Goal: Task Accomplishment & Management: Complete application form

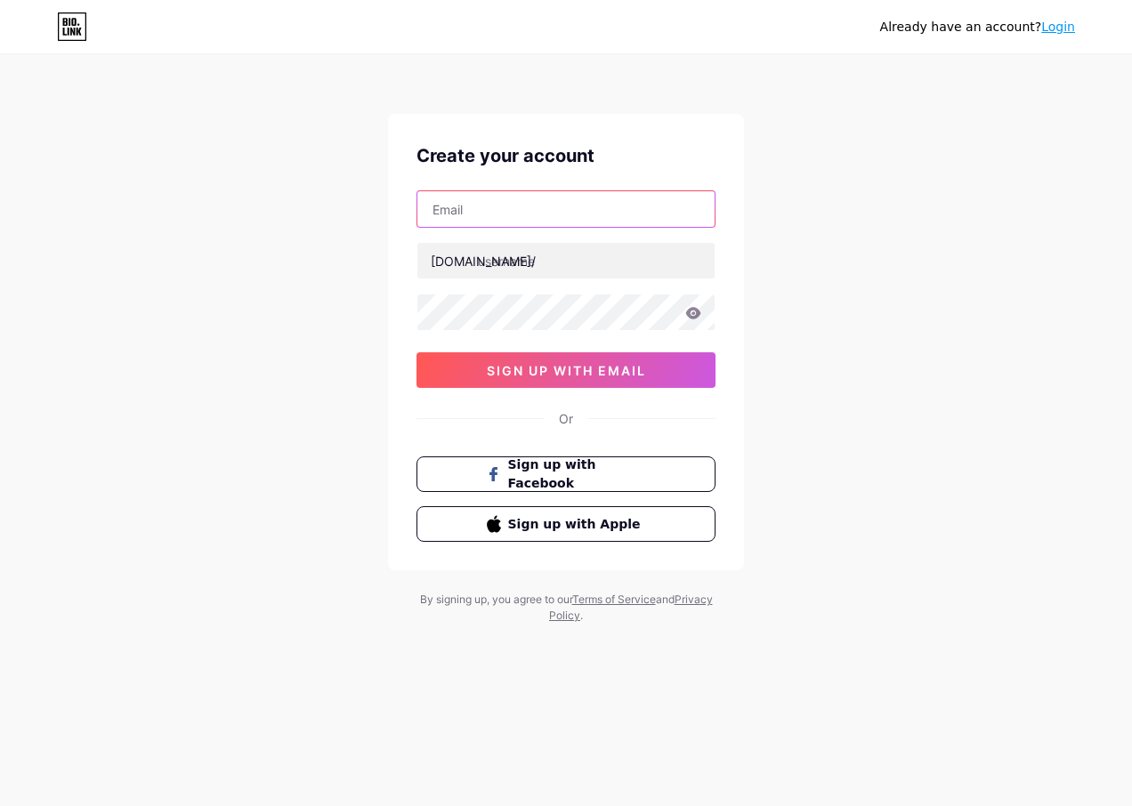
click at [465, 215] on input "text" at bounding box center [565, 209] width 297 height 36
paste input "e.liosam.so.n.7.2.9@gmail.com"
type input "e.liosam.so.n.7.2.9@gmail.com"
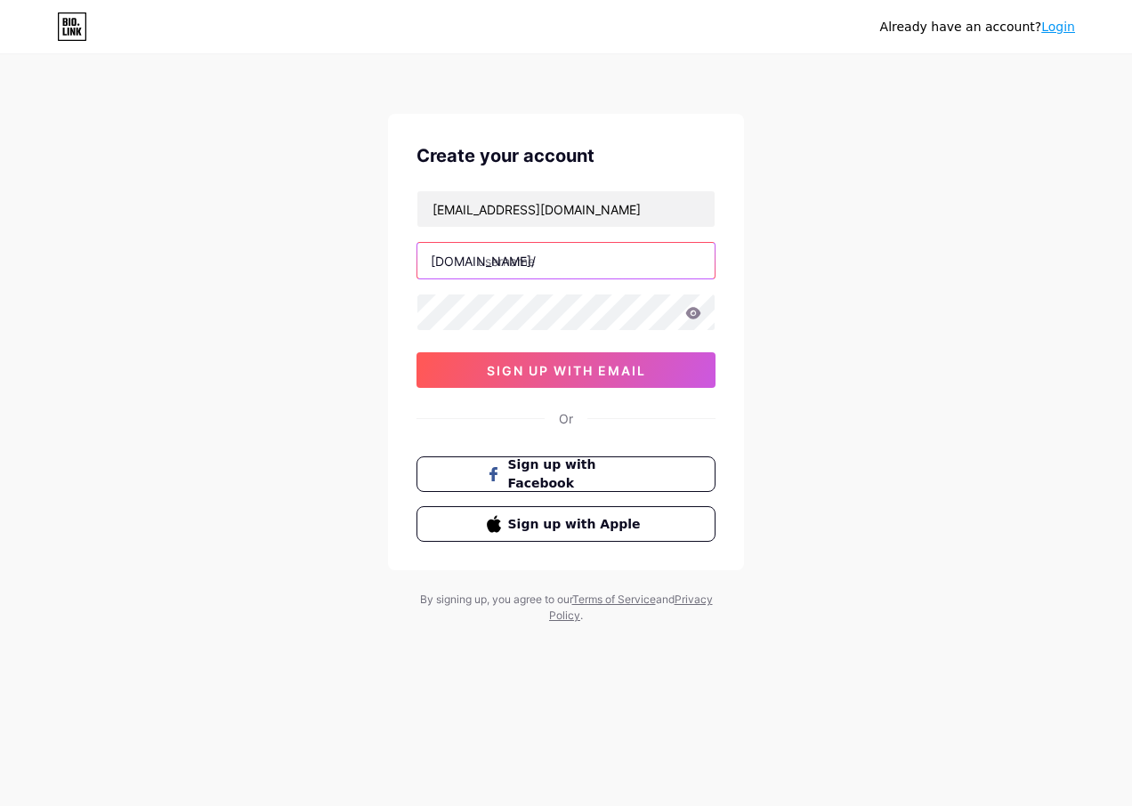
click at [497, 258] on input "text" at bounding box center [565, 261] width 297 height 36
type input "moufelec"
drag, startPoint x: 700, startPoint y: 310, endPoint x: 687, endPoint y: 311, distance: 13.4
click at [700, 311] on icon at bounding box center [693, 313] width 16 height 12
click at [407, 329] on div "Create your account e.liosam.so.n.7.2.9@gmail.com bio.link/ moufelec 0cAFcWeA6C…" at bounding box center [566, 342] width 356 height 456
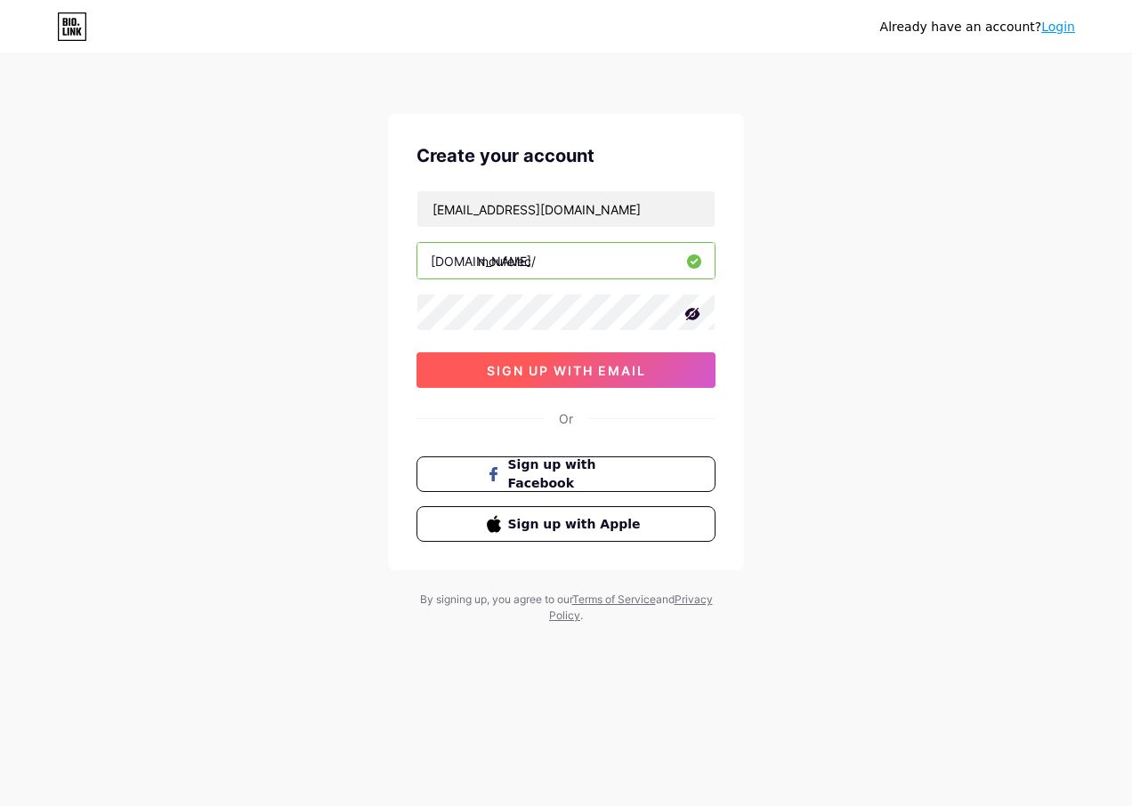
click at [525, 373] on span "sign up with email" at bounding box center [566, 370] width 159 height 15
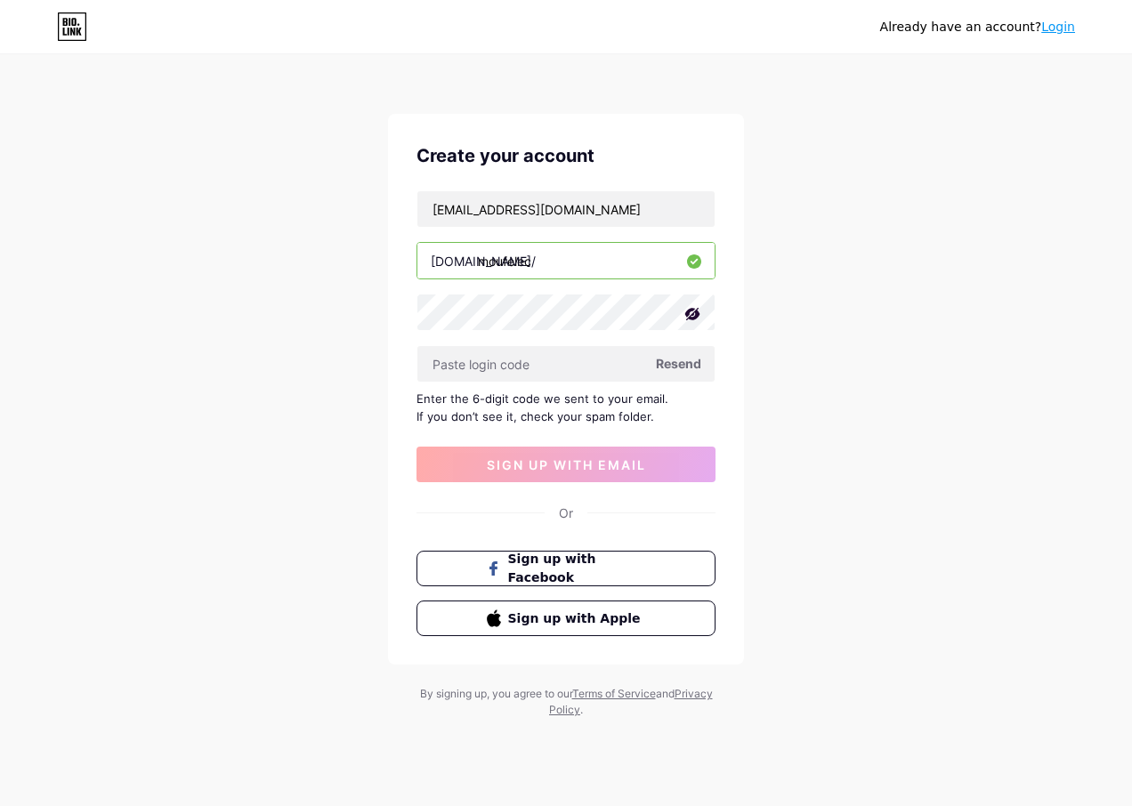
click at [675, 366] on span "Resend" at bounding box center [678, 363] width 45 height 19
click at [581, 203] on input "e.liosam.so.n.7.2.9@gmail.com" at bounding box center [565, 209] width 297 height 36
paste input "nadinea.rg.u.i.lles.2.6"
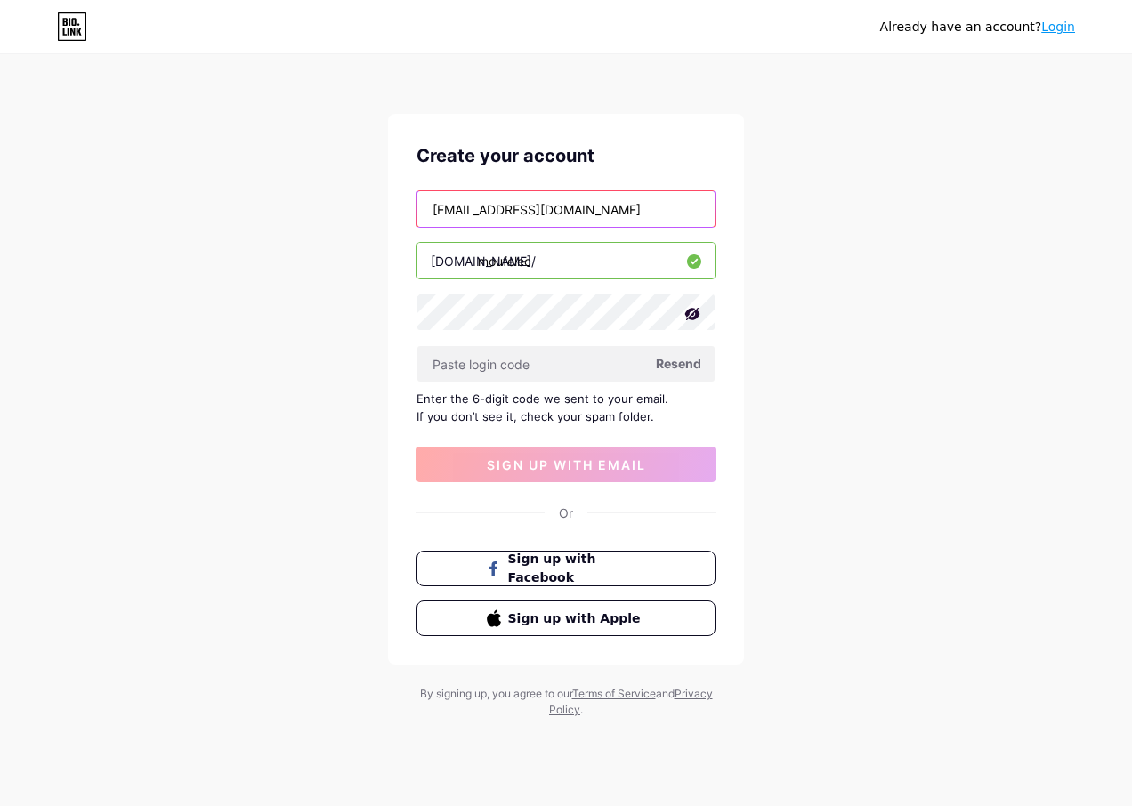
type input "[EMAIL_ADDRESS][DOMAIN_NAME]"
click at [775, 362] on div "Already have an account? Login Create your account nadinea.rg.u.i.lles.2.6@gmai…" at bounding box center [566, 387] width 1132 height 775
click at [694, 364] on span "Resend" at bounding box center [678, 363] width 45 height 19
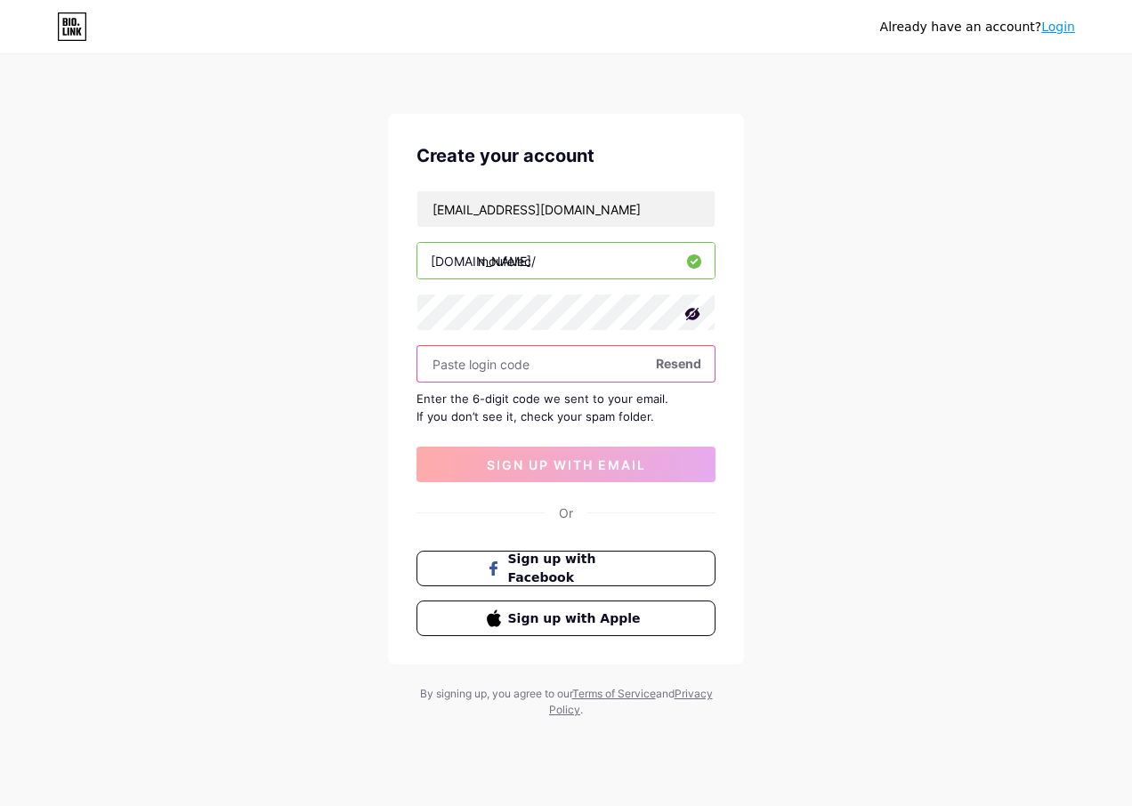
paste input "462524"
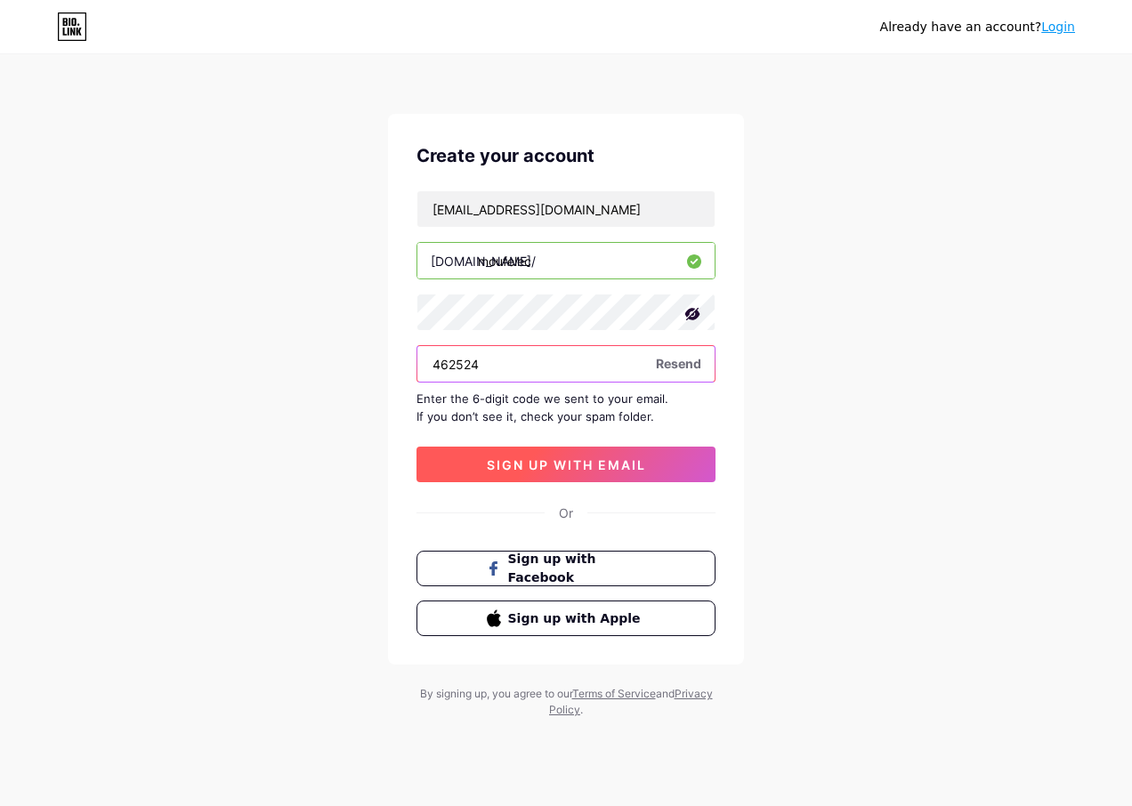
type input "462524"
click at [553, 457] on span "sign up with email" at bounding box center [566, 464] width 159 height 15
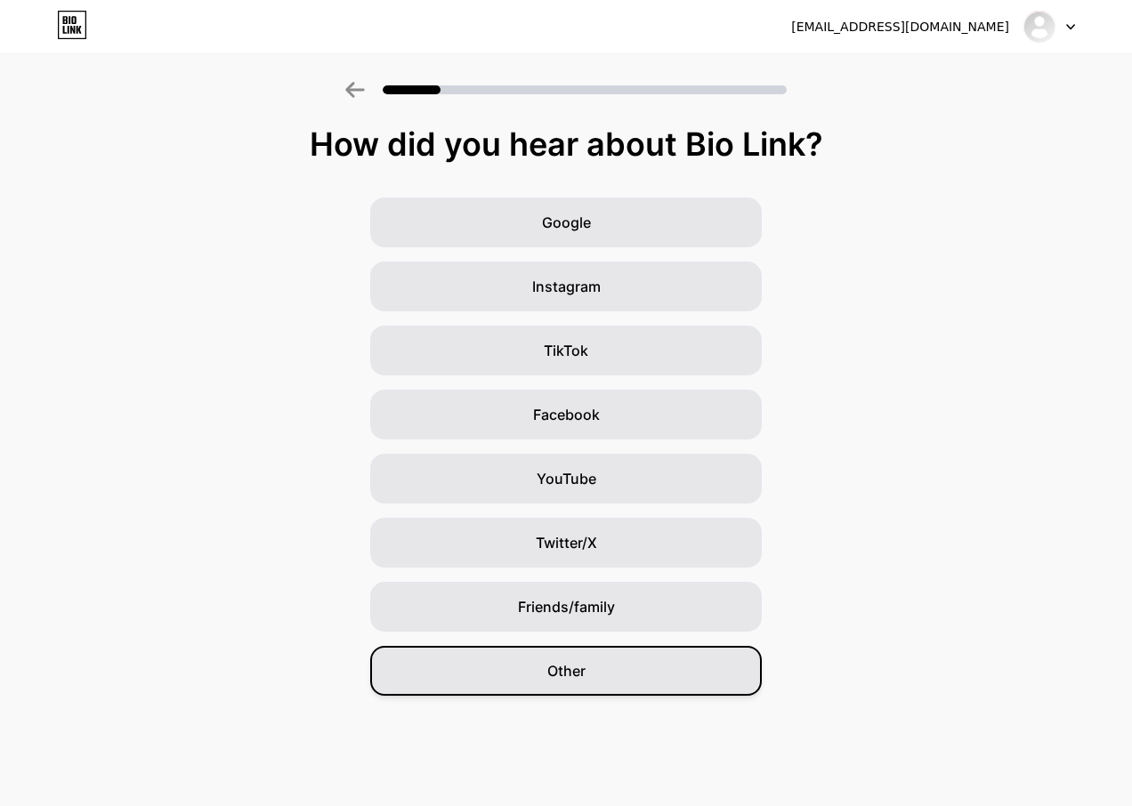
click at [550, 681] on span "Other" at bounding box center [566, 670] width 38 height 21
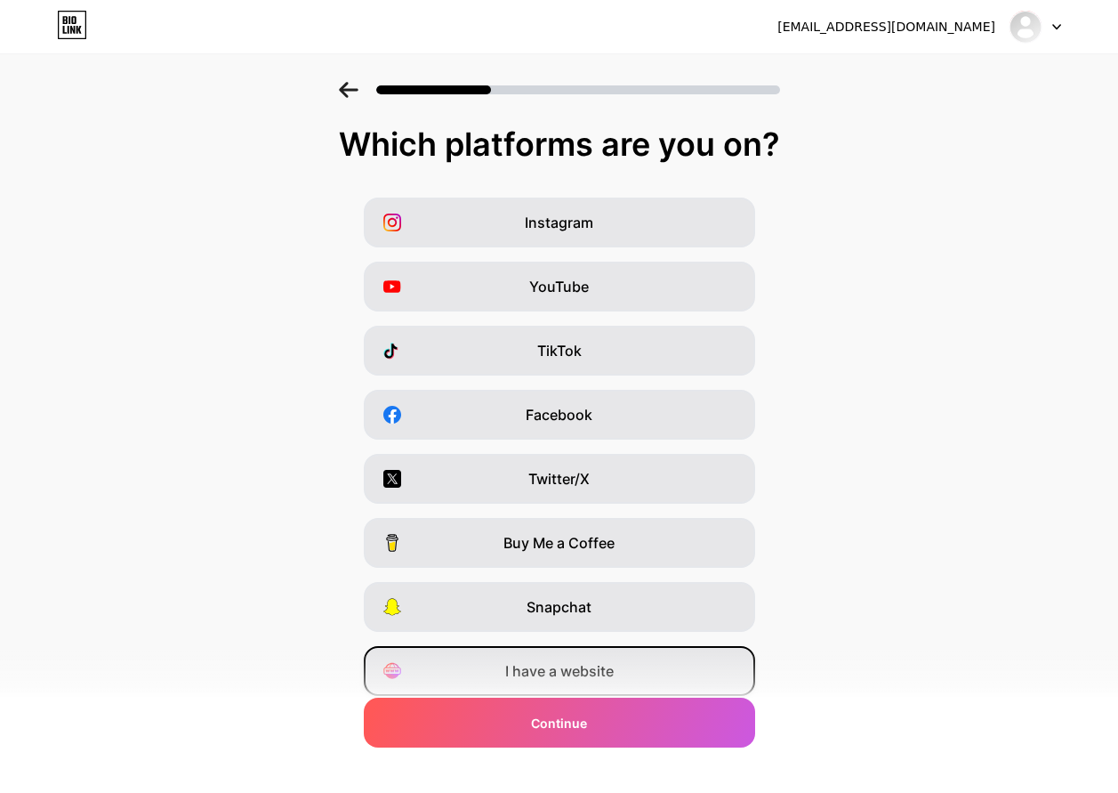
scroll to position [63, 0]
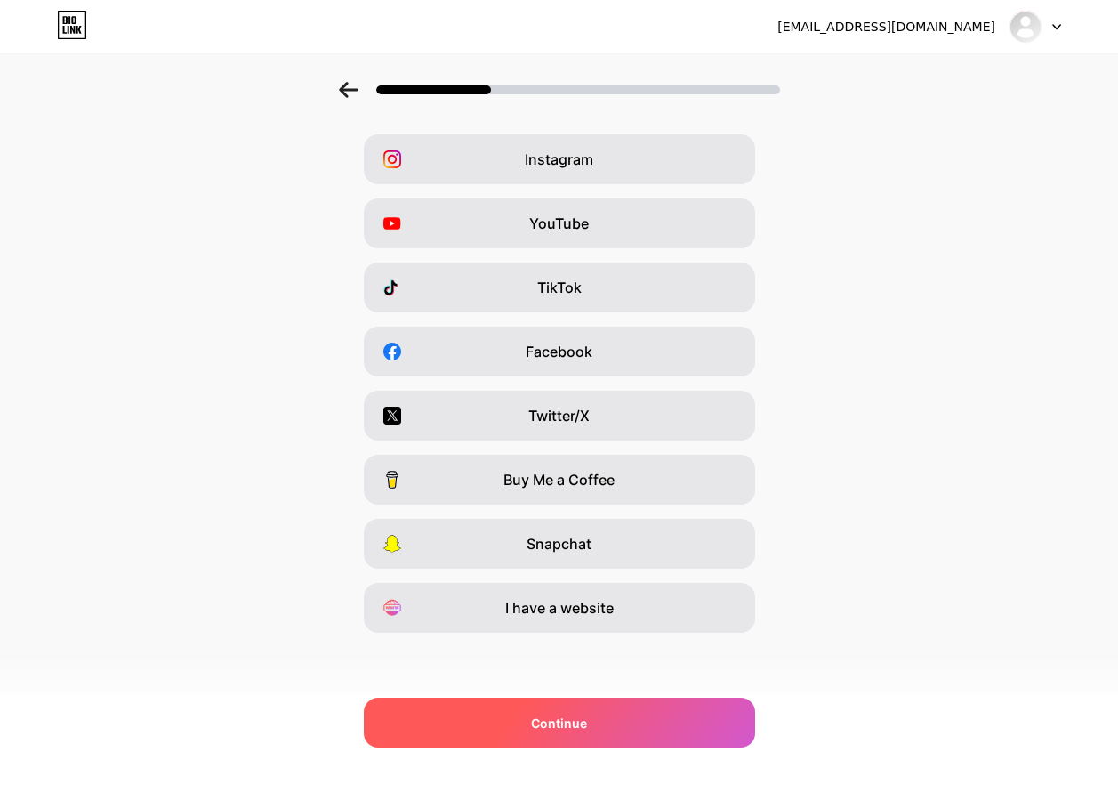
click at [561, 733] on div "Continue" at bounding box center [559, 722] width 391 height 50
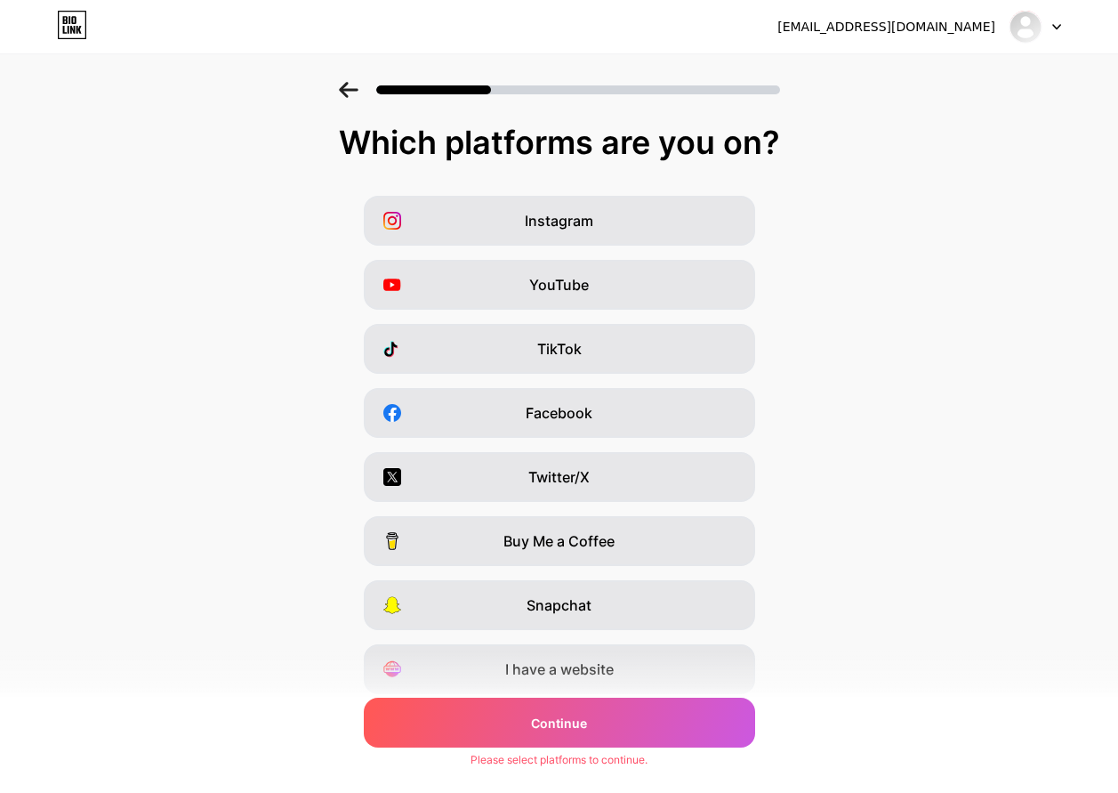
scroll to position [0, 0]
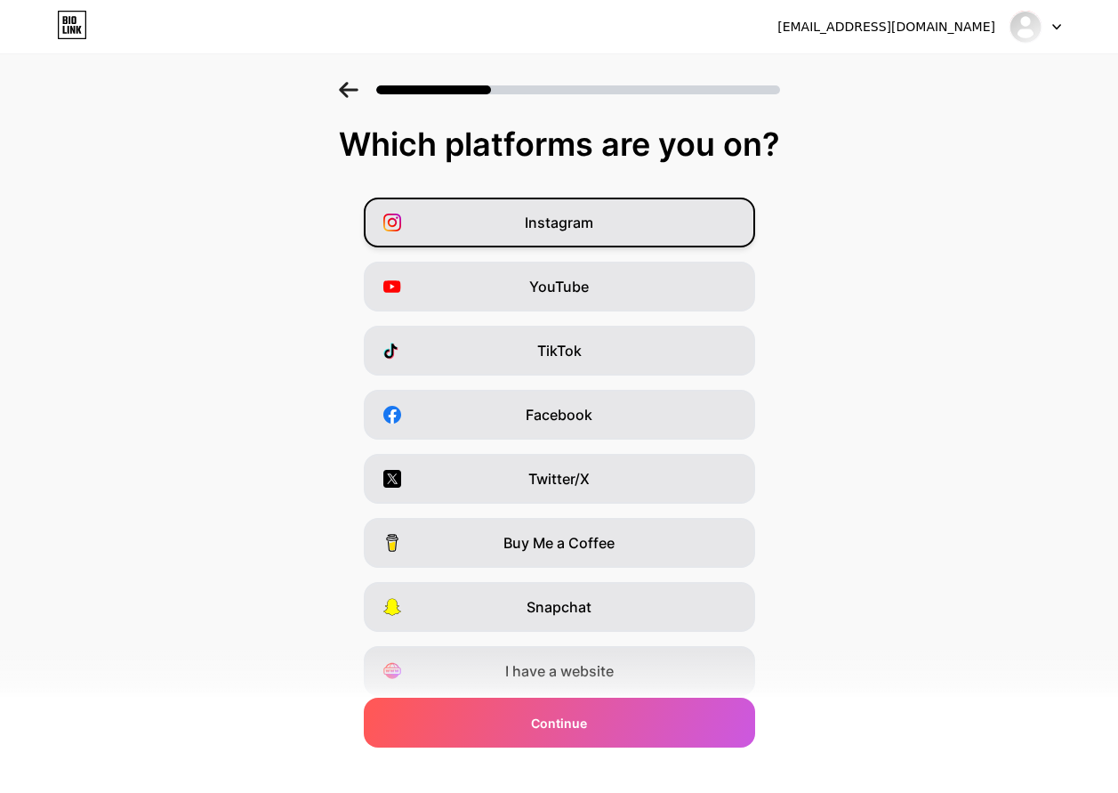
click at [585, 229] on span "Instagram" at bounding box center [559, 222] width 69 height 21
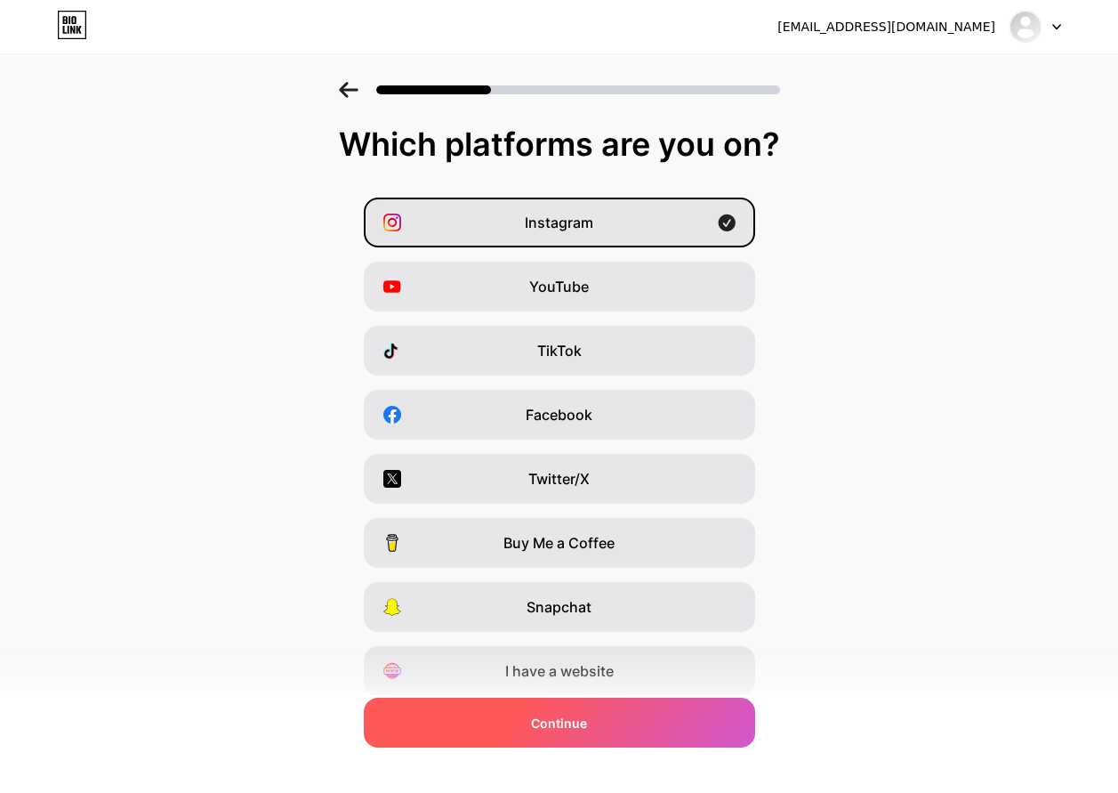
click at [601, 732] on div "Continue" at bounding box center [559, 722] width 391 height 50
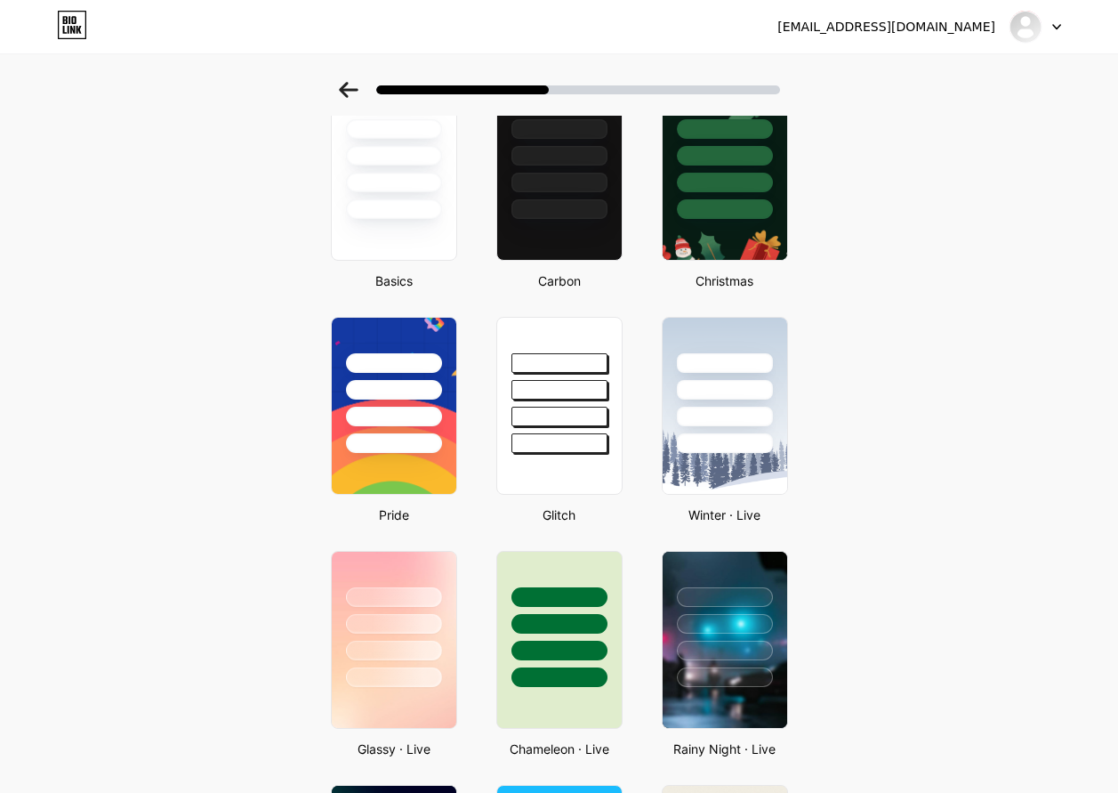
scroll to position [81, 0]
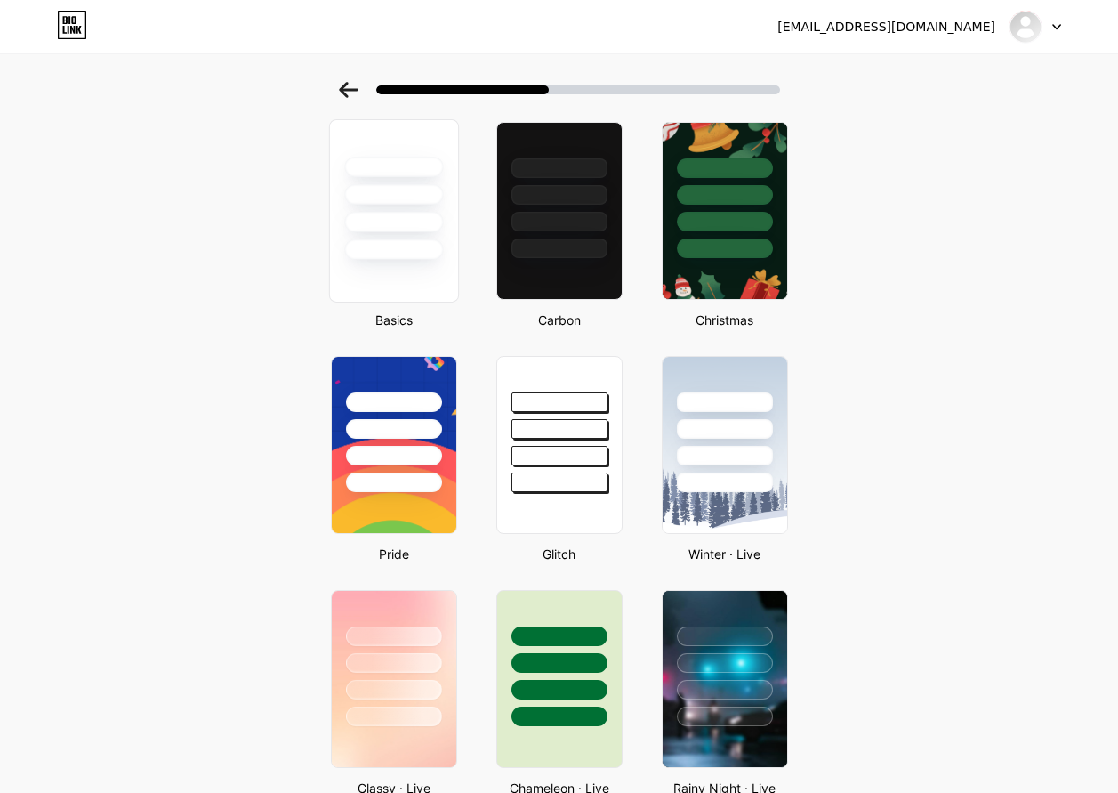
click at [410, 226] on div at bounding box center [393, 222] width 99 height 20
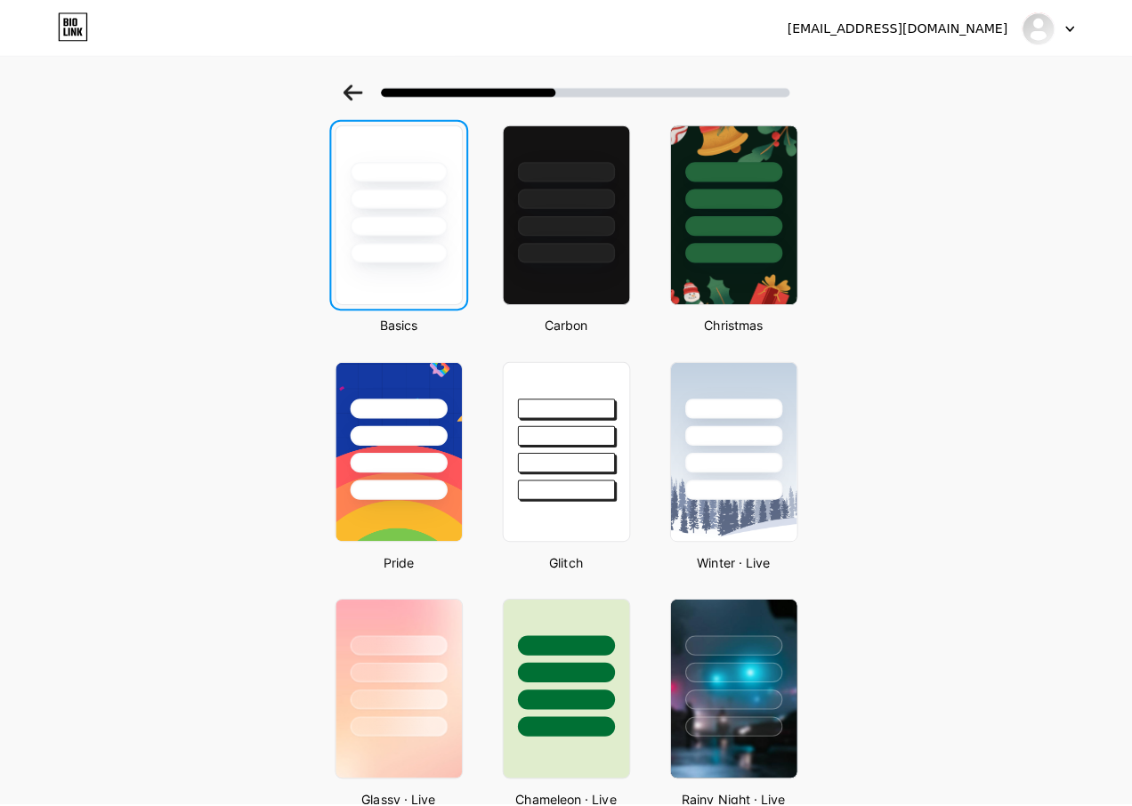
scroll to position [0, 0]
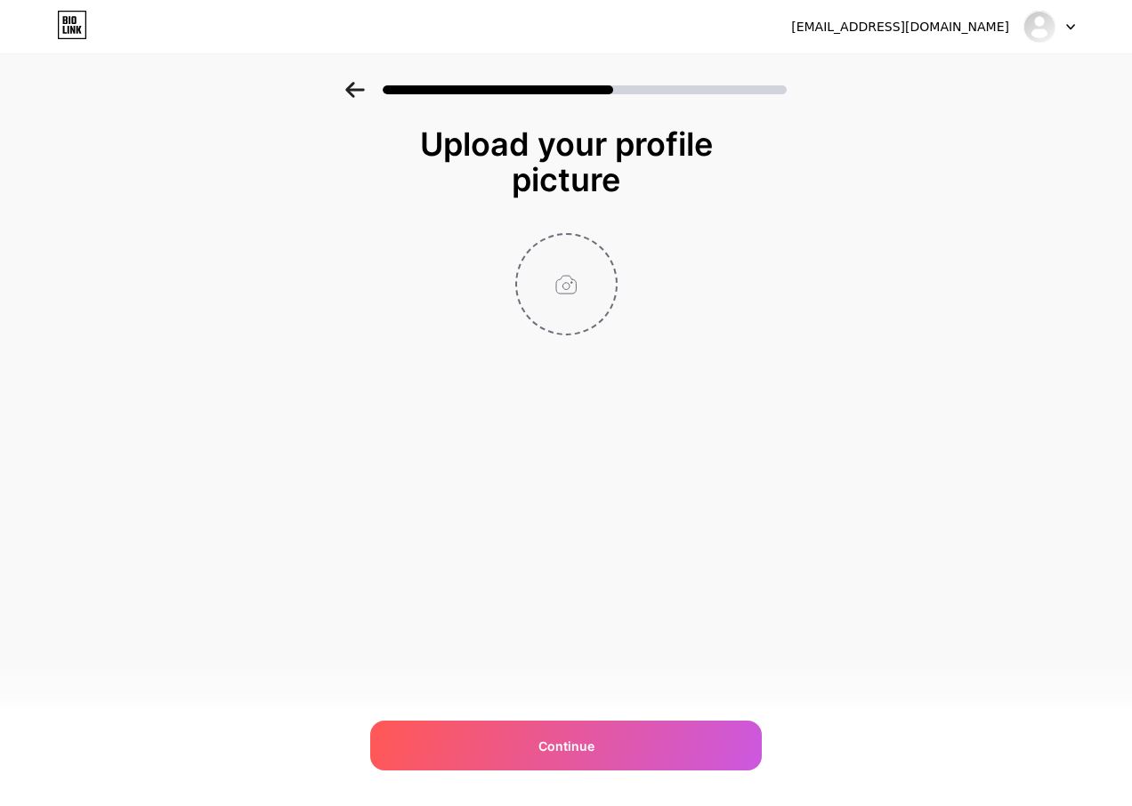
click at [585, 277] on input "file" at bounding box center [566, 284] width 99 height 99
type input "C:\fakepath\Logo@4x.png"
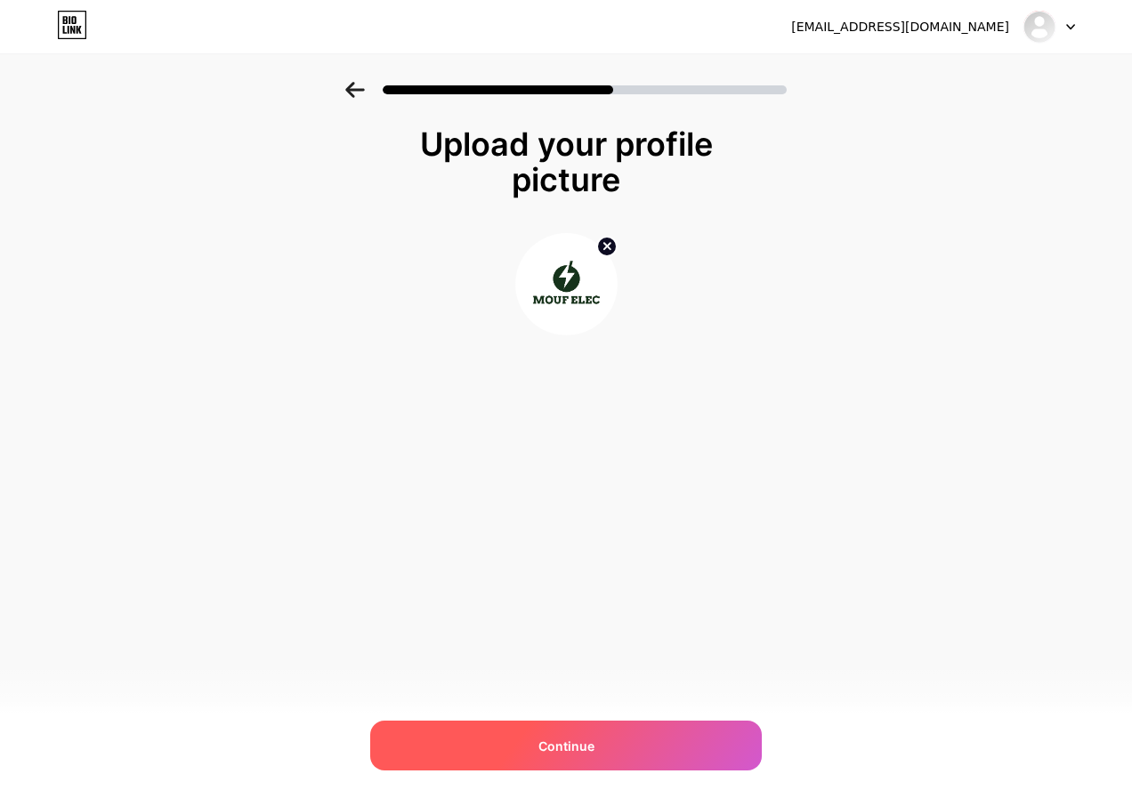
click at [573, 739] on span "Continue" at bounding box center [566, 746] width 56 height 19
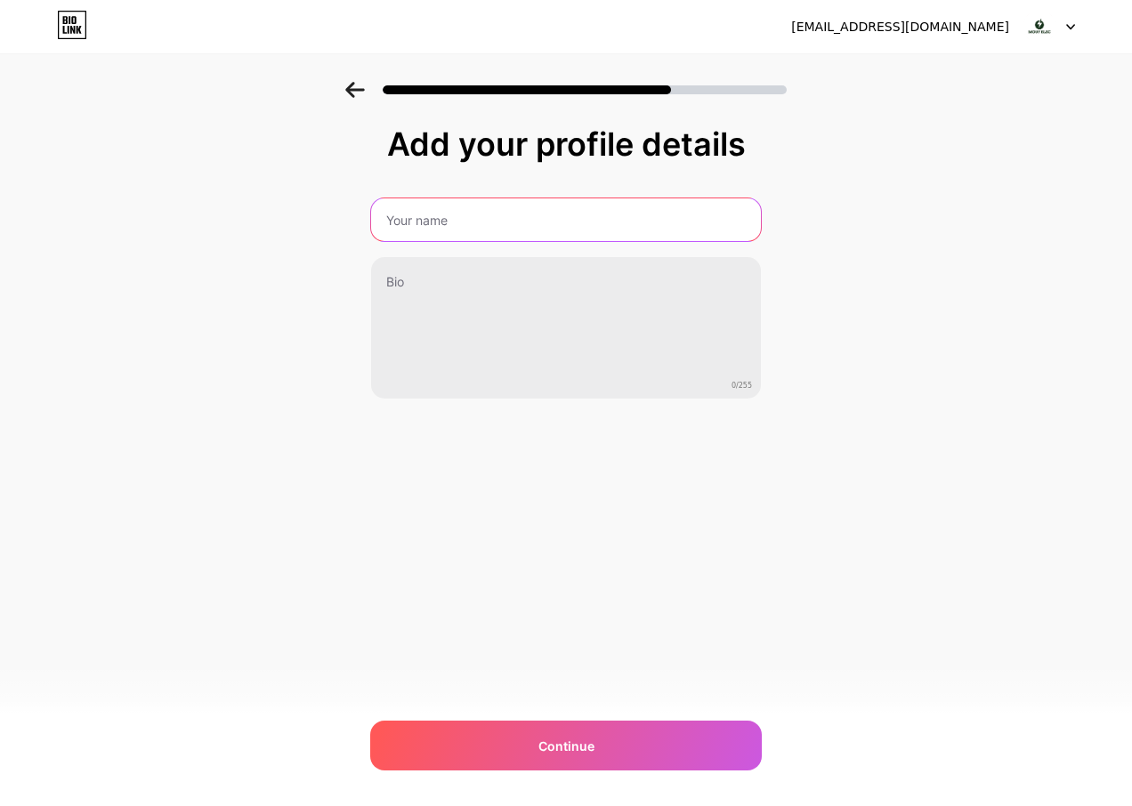
click at [454, 231] on input "text" at bounding box center [566, 219] width 390 height 43
type input "MOUF ELEC"
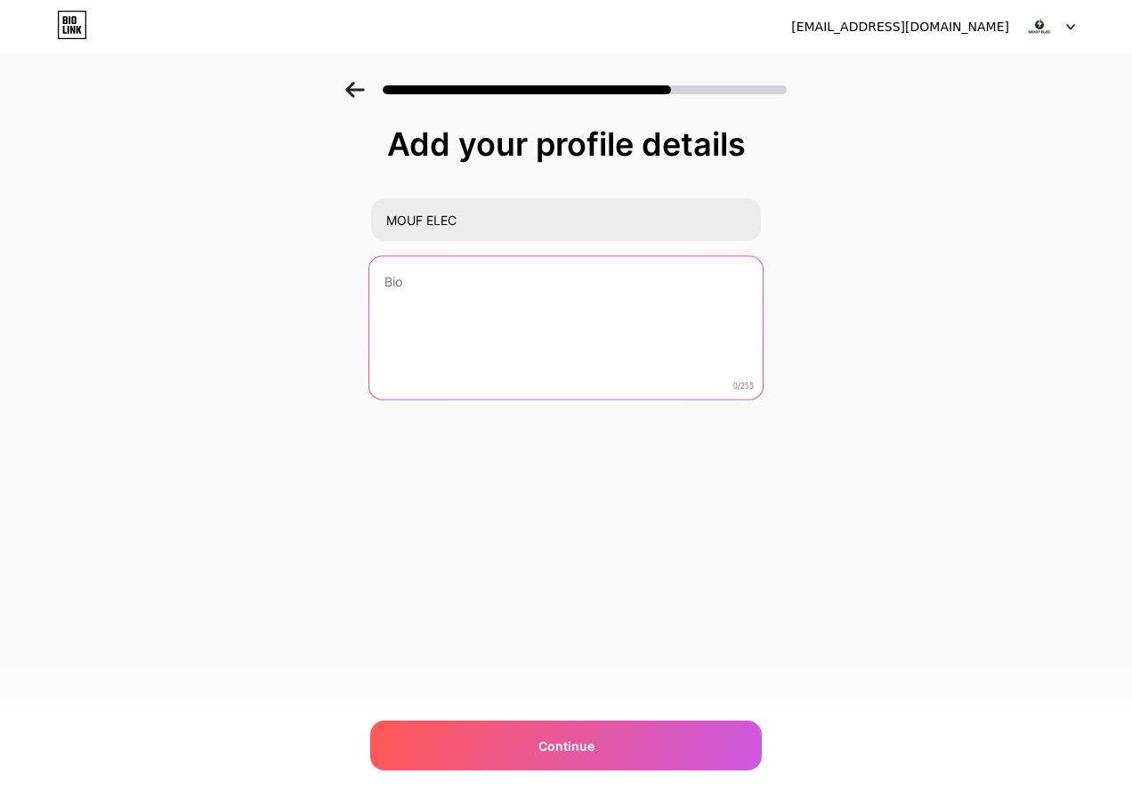
click at [564, 339] on textarea at bounding box center [565, 328] width 393 height 145
click at [443, 330] on textarea at bounding box center [565, 328] width 393 height 145
paste textarea "matériels électroniques"
click at [384, 279] on textarea "matériels électroniques" at bounding box center [565, 328] width 393 height 145
click at [551, 333] on textarea "Vente matériels électroniques" at bounding box center [565, 328] width 393 height 145
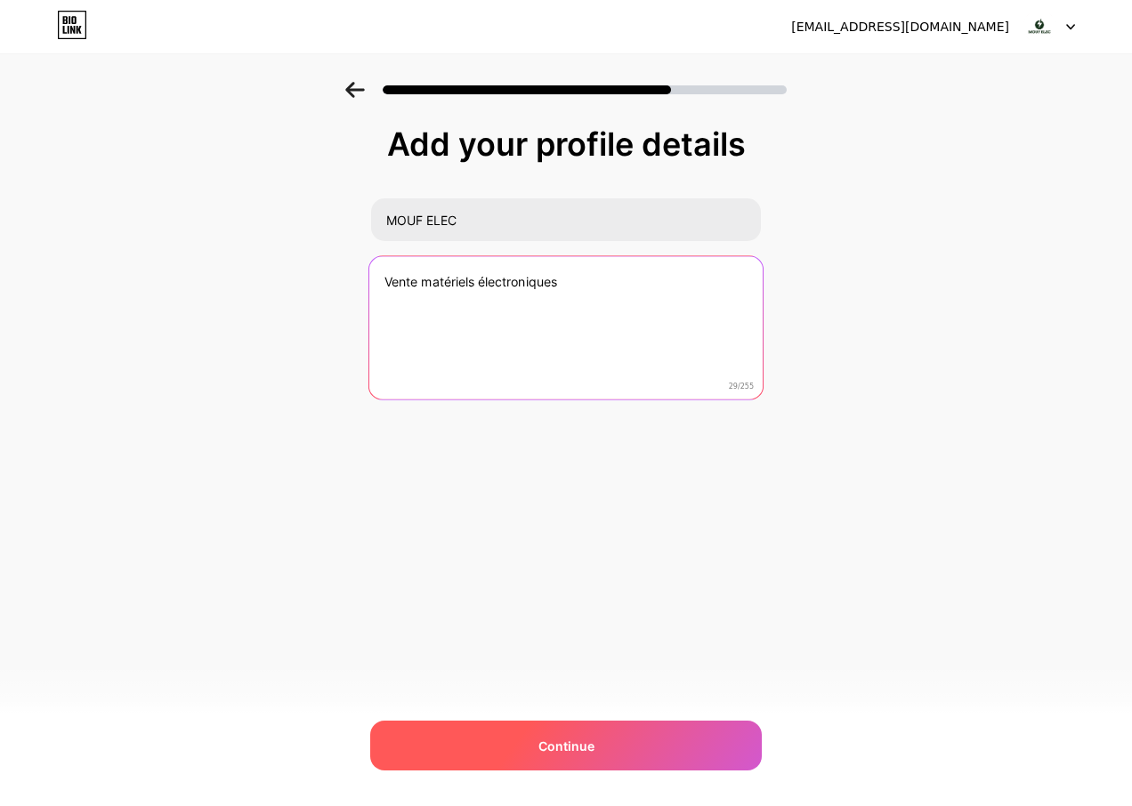
type textarea "Vente matériels électroniques"
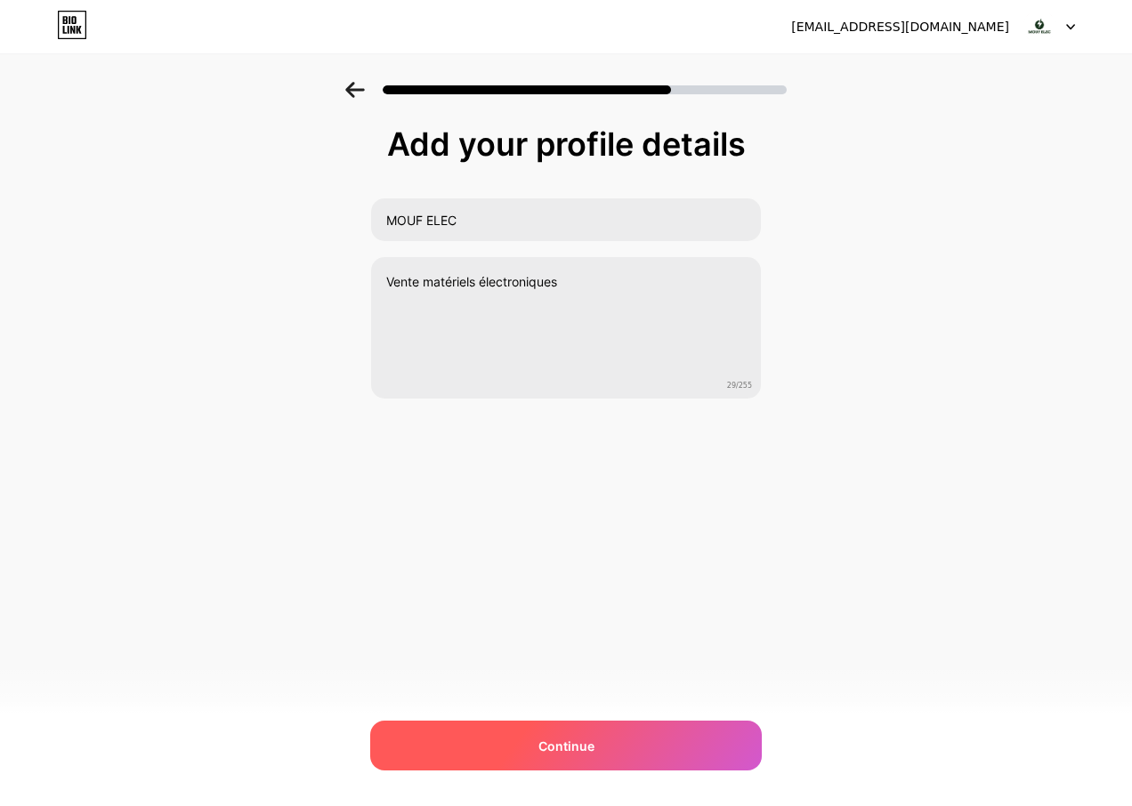
click at [551, 758] on div "Continue" at bounding box center [565, 746] width 391 height 50
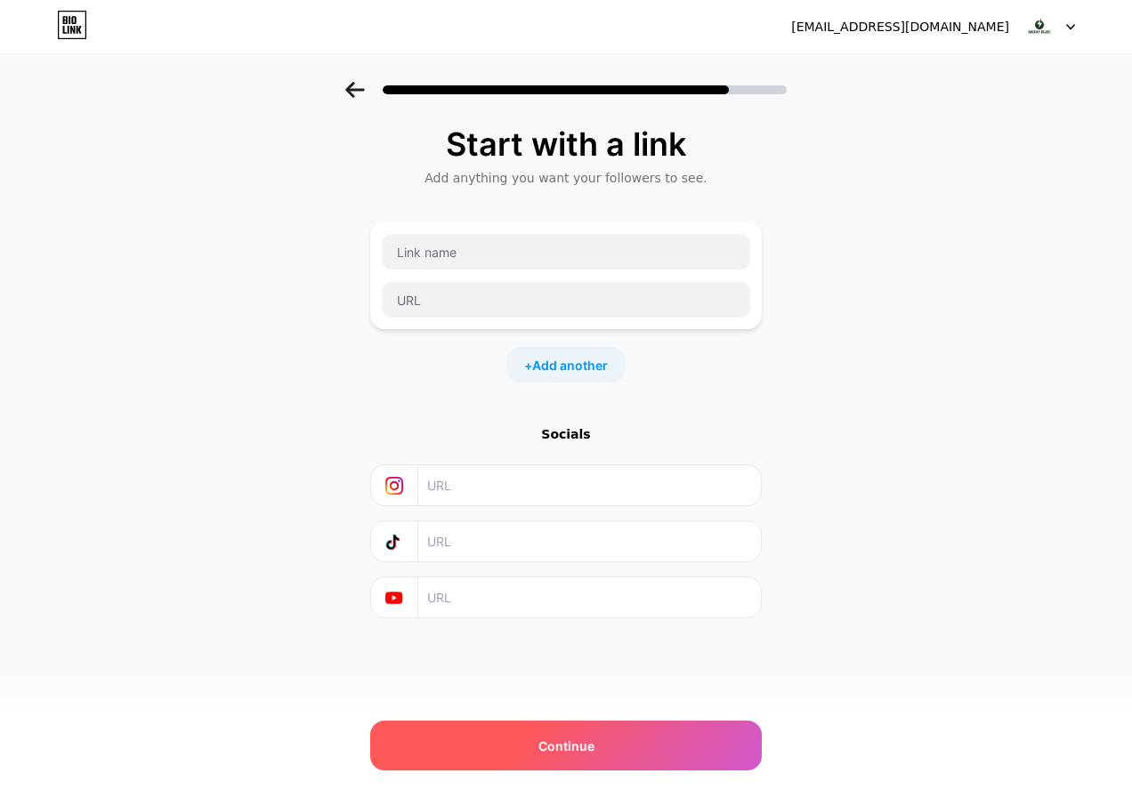
click at [545, 742] on span "Continue" at bounding box center [566, 746] width 56 height 19
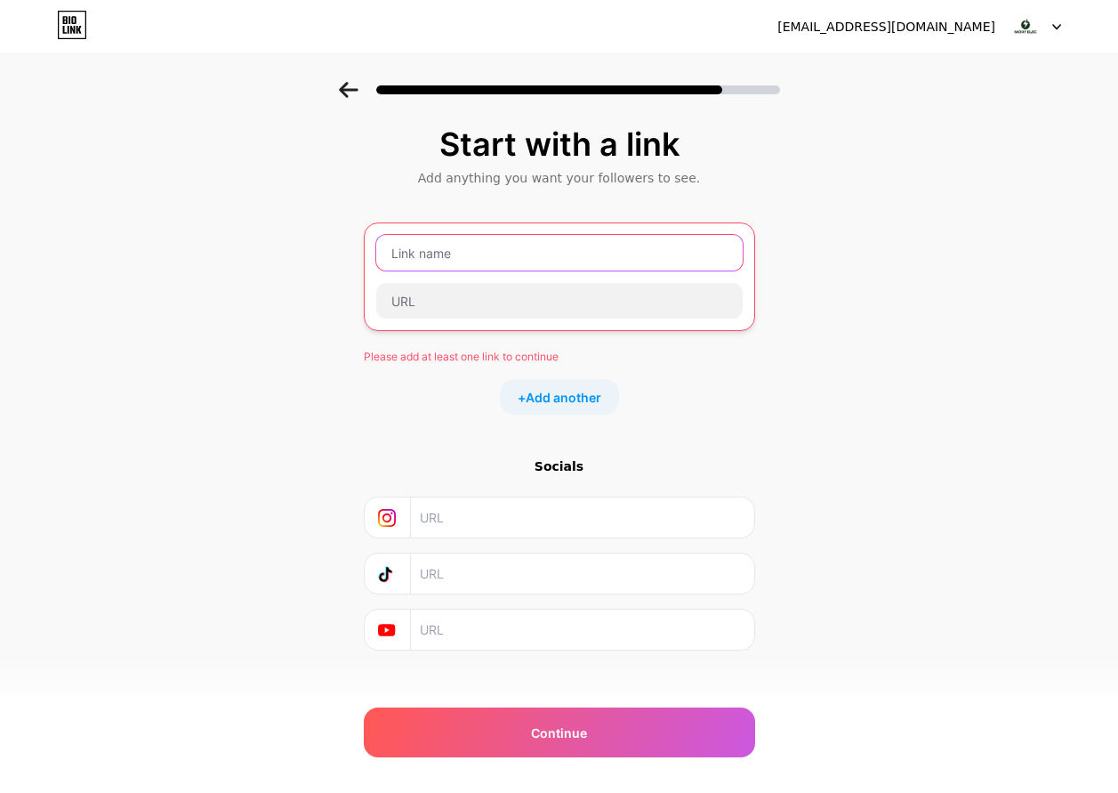
click at [522, 242] on input "text" at bounding box center [559, 253] width 367 height 36
click at [454, 249] on input "text" at bounding box center [559, 253] width 367 height 36
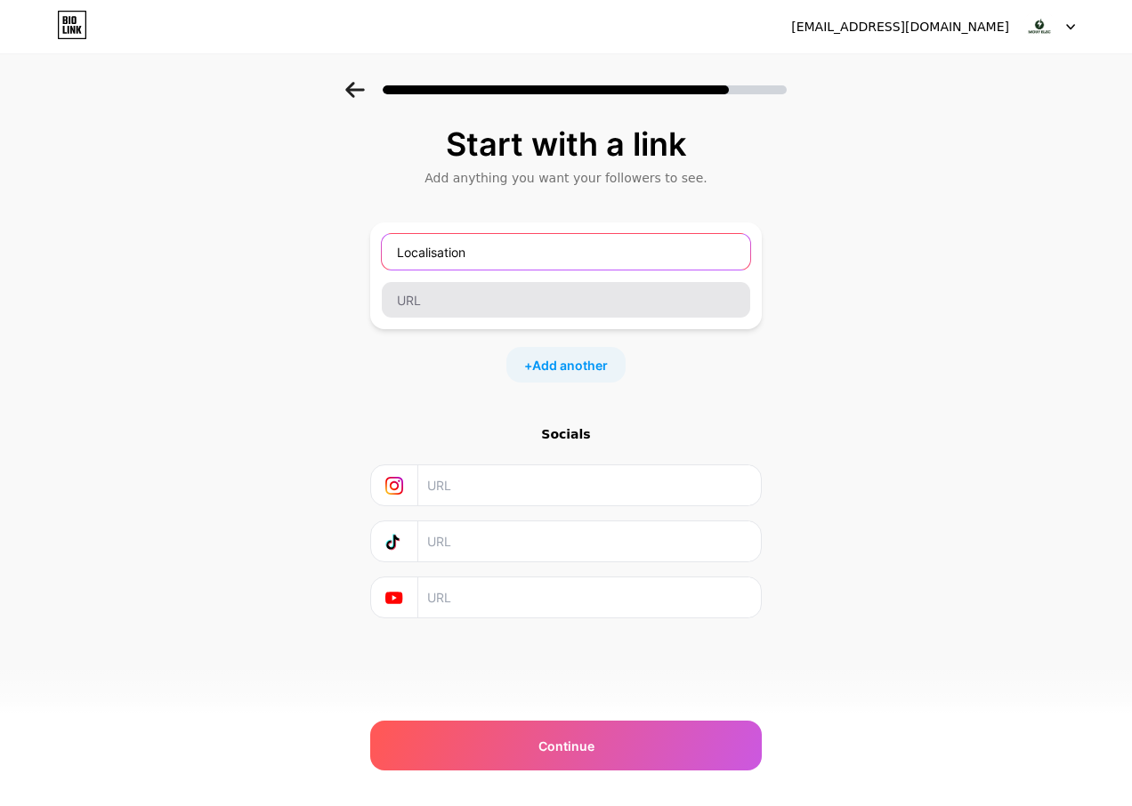
type input "Localisation"
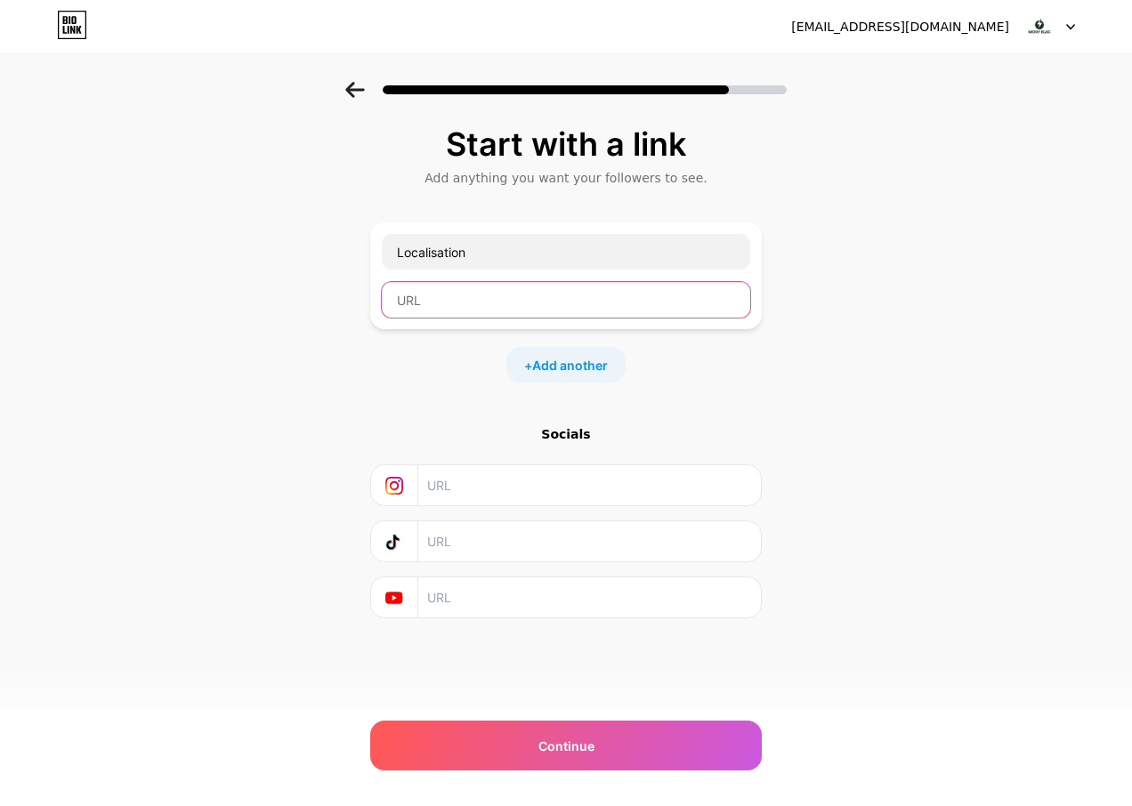
click at [554, 308] on input "text" at bounding box center [566, 300] width 368 height 36
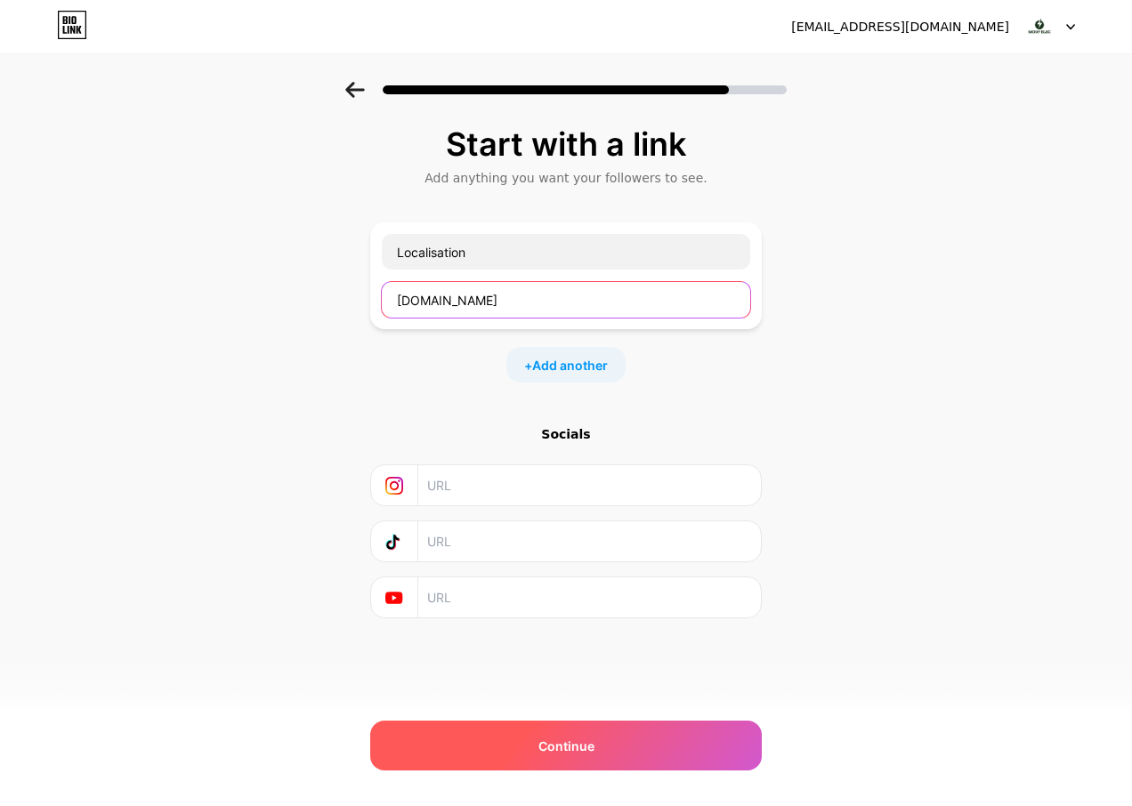
type input "www.google.com"
click at [552, 740] on span "Continue" at bounding box center [566, 746] width 56 height 19
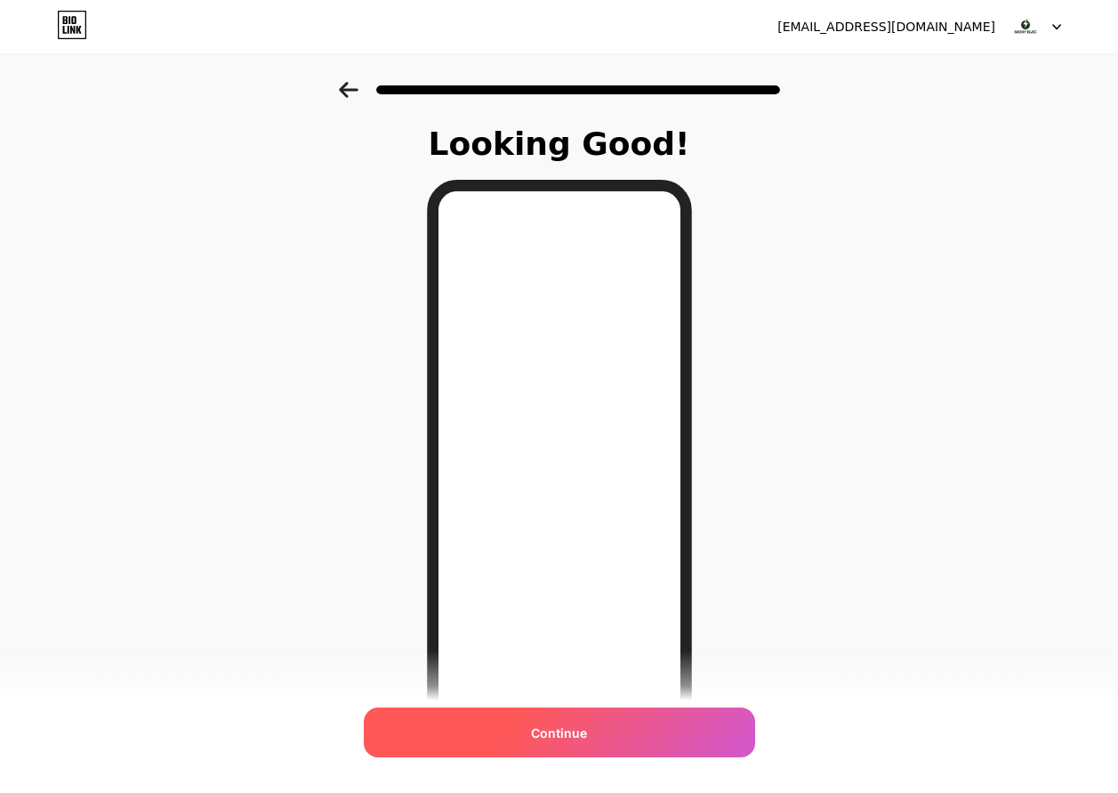
click at [585, 730] on span "Continue" at bounding box center [559, 732] width 56 height 19
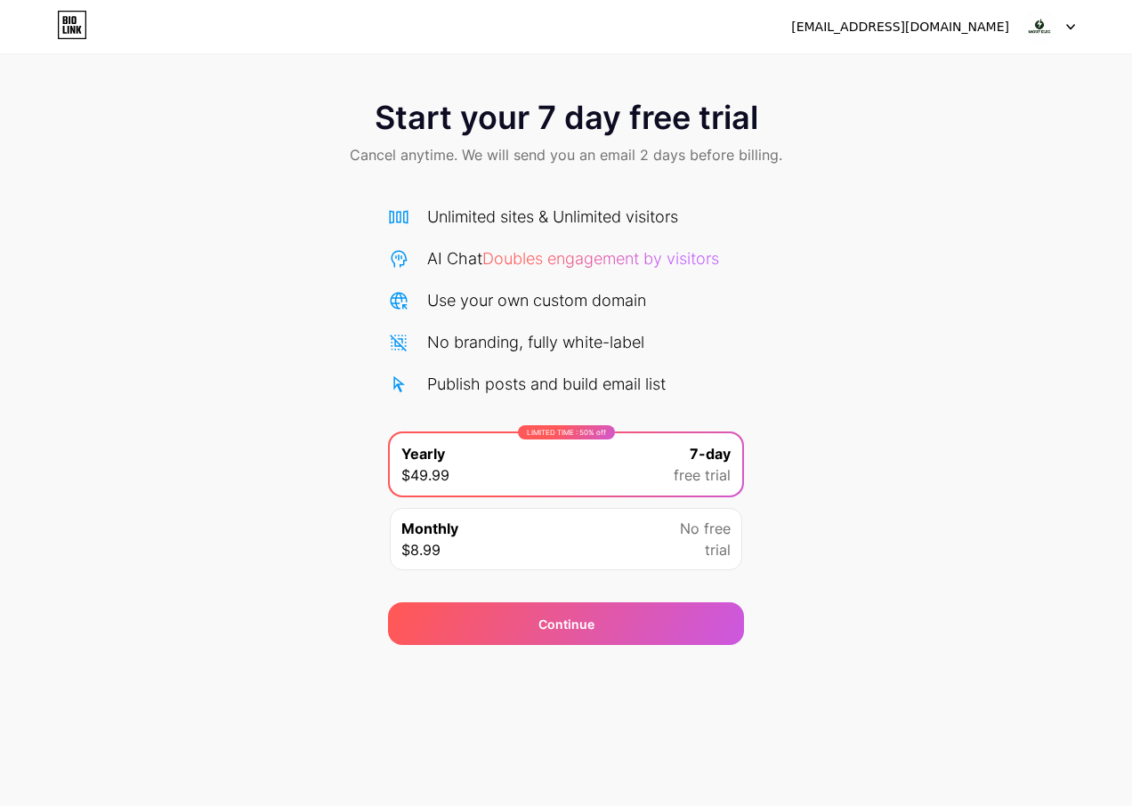
click at [1064, 27] on div at bounding box center [1049, 27] width 52 height 32
click at [952, 27] on div "[EMAIL_ADDRESS][DOMAIN_NAME]" at bounding box center [900, 27] width 218 height 19
click at [567, 433] on div "LIMITED TIME : 50% off" at bounding box center [566, 432] width 97 height 14
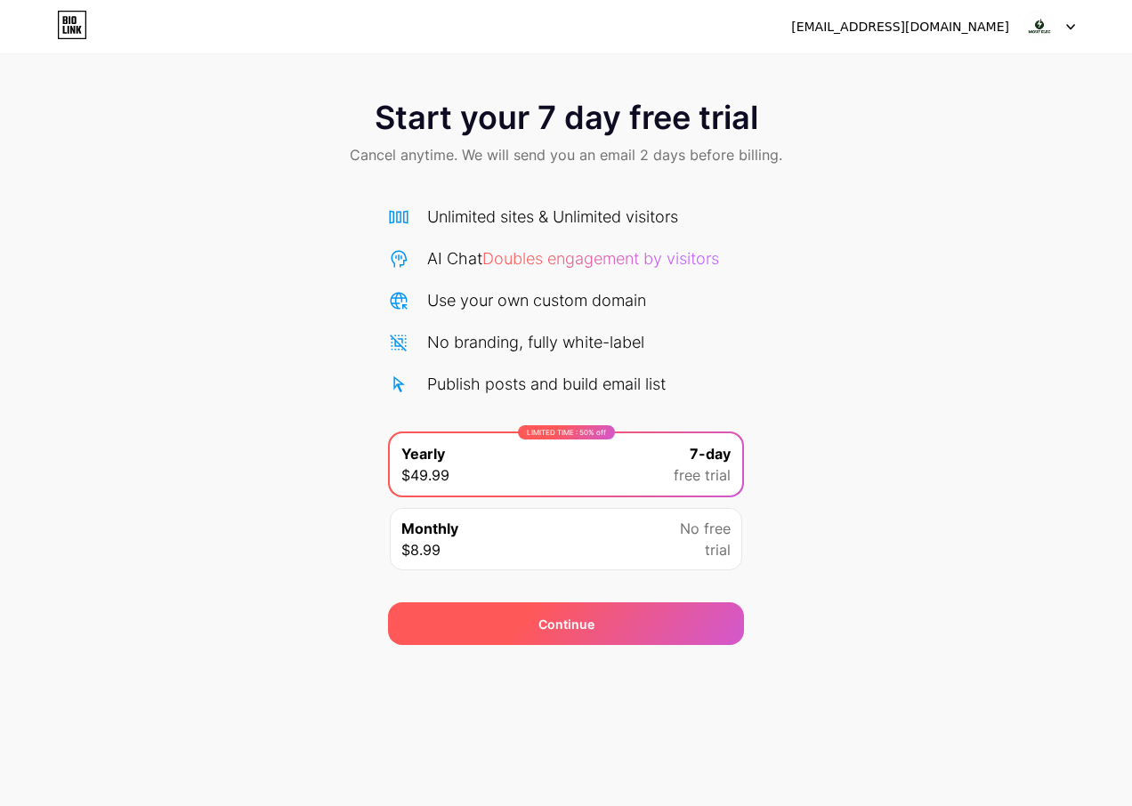
click at [588, 631] on div "Continue" at bounding box center [566, 624] width 56 height 19
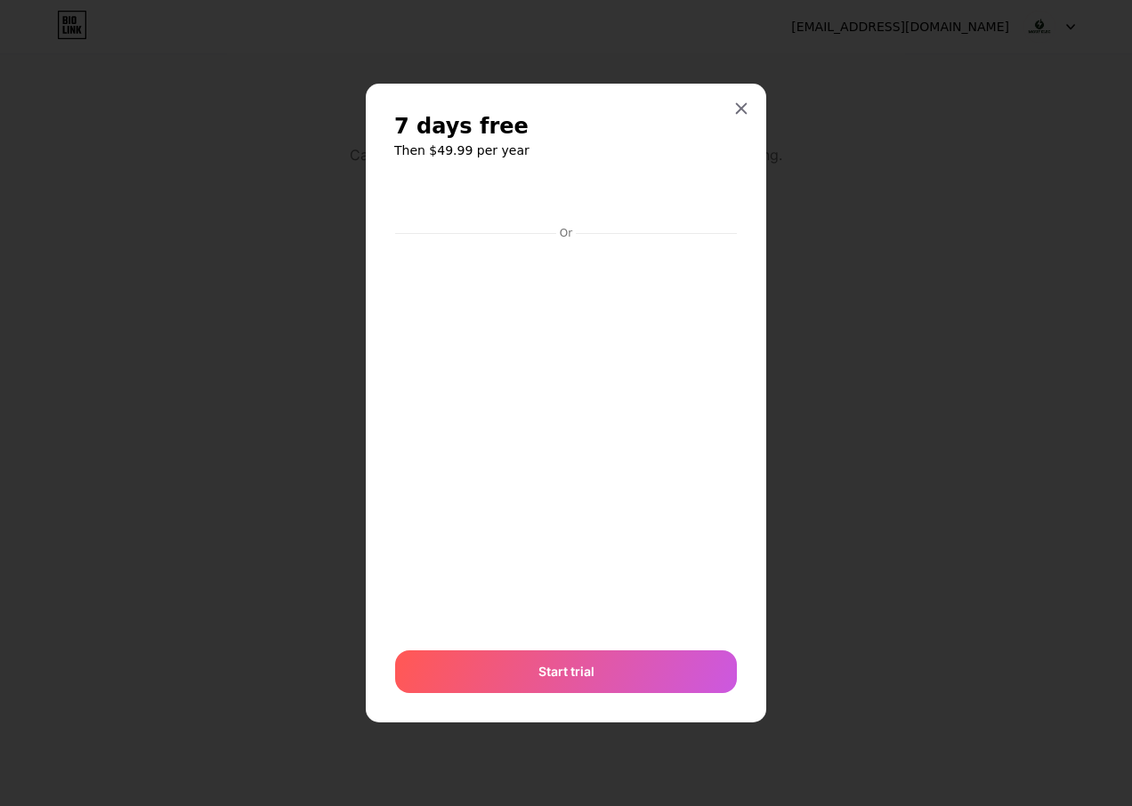
click at [743, 92] on div "7 days free Then $49.99 per year Or Start trial" at bounding box center [566, 403] width 400 height 639
click at [738, 106] on icon at bounding box center [742, 109] width 10 height 10
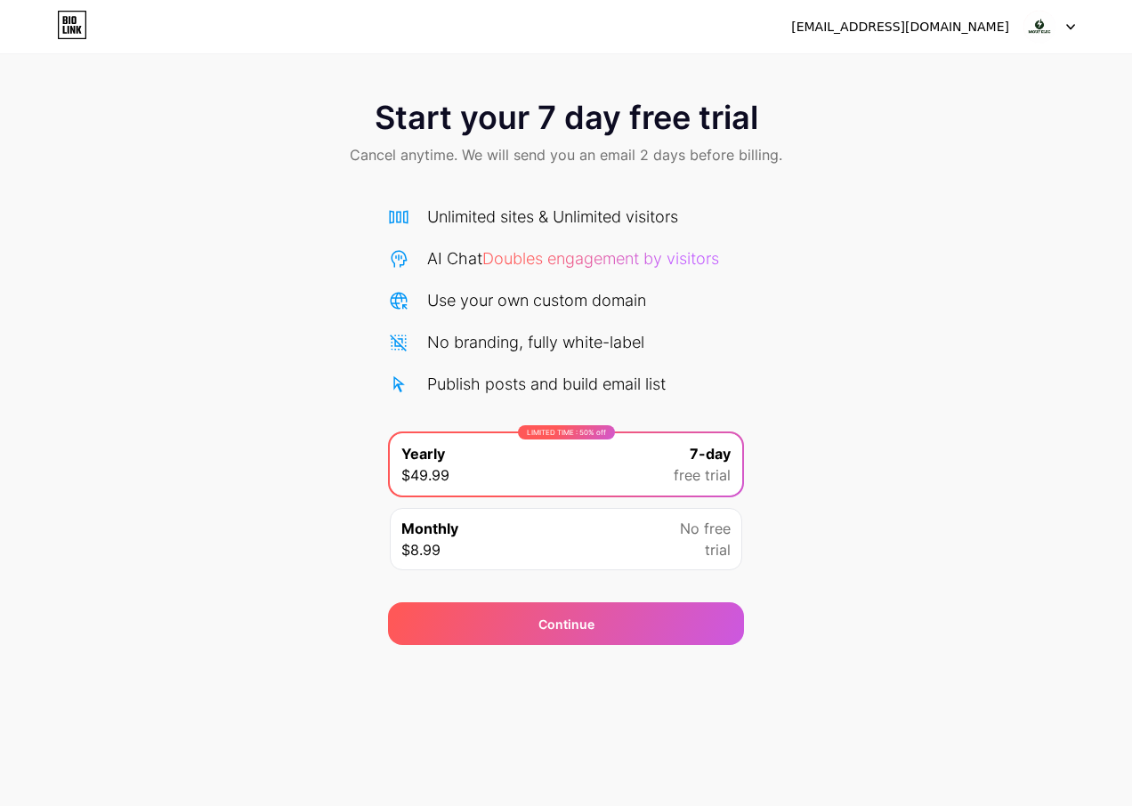
click at [815, 165] on div "Start your 7 day free trial Cancel anytime. We will send you an email 2 days be…" at bounding box center [566, 134] width 1132 height 105
click at [738, 151] on span "Cancel anytime. We will send you an email 2 days before billing." at bounding box center [566, 154] width 432 height 21
click at [1072, 28] on icon at bounding box center [1070, 27] width 9 height 6
click at [1030, 27] on img at bounding box center [1039, 27] width 34 height 34
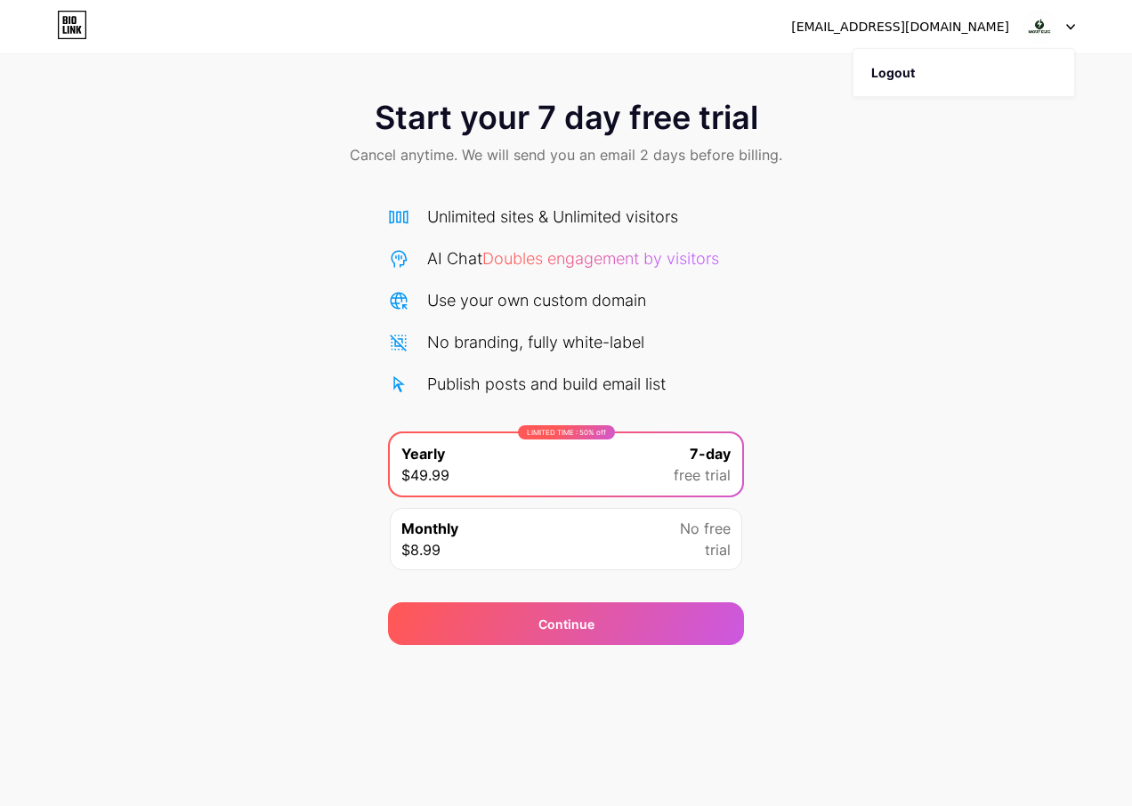
click at [992, 25] on div "[EMAIL_ADDRESS][DOMAIN_NAME]" at bounding box center [900, 27] width 218 height 19
click at [1051, 25] on img at bounding box center [1039, 27] width 34 height 34
click at [919, 61] on li "Logout" at bounding box center [963, 73] width 221 height 48
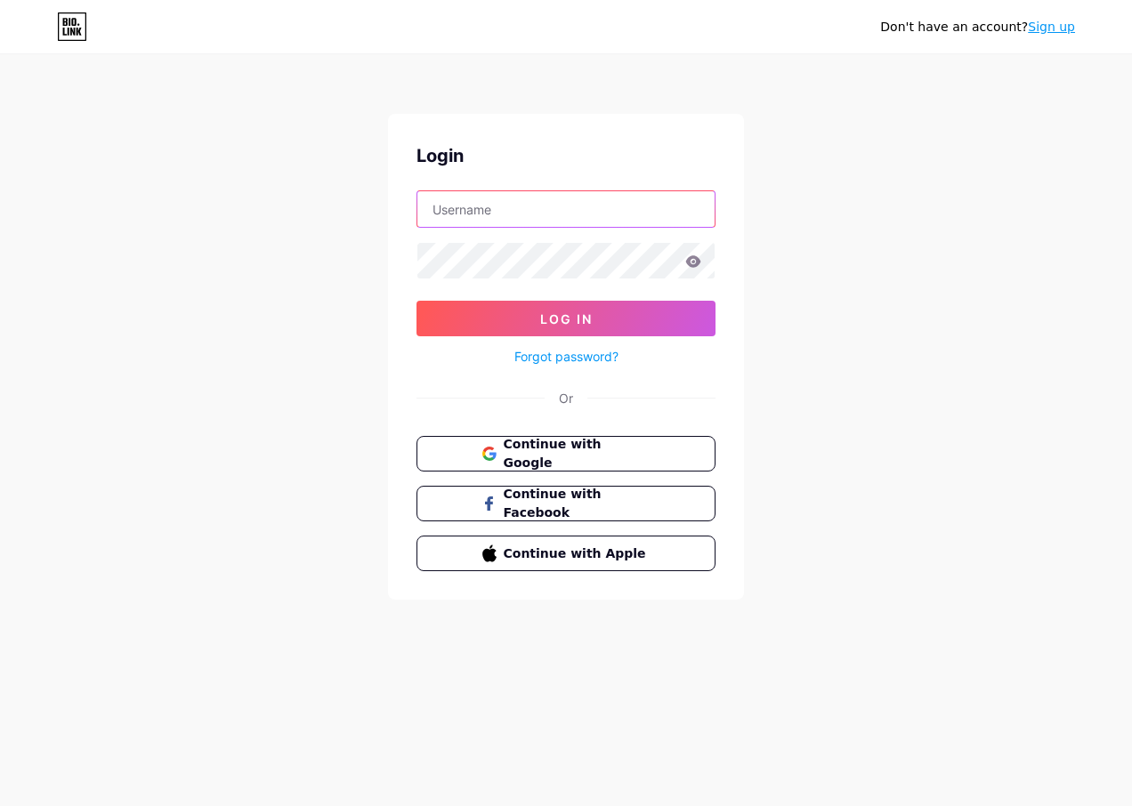
click at [536, 209] on input "text" at bounding box center [565, 209] width 297 height 36
type input "[EMAIL_ADDRESS][DOMAIN_NAME]"
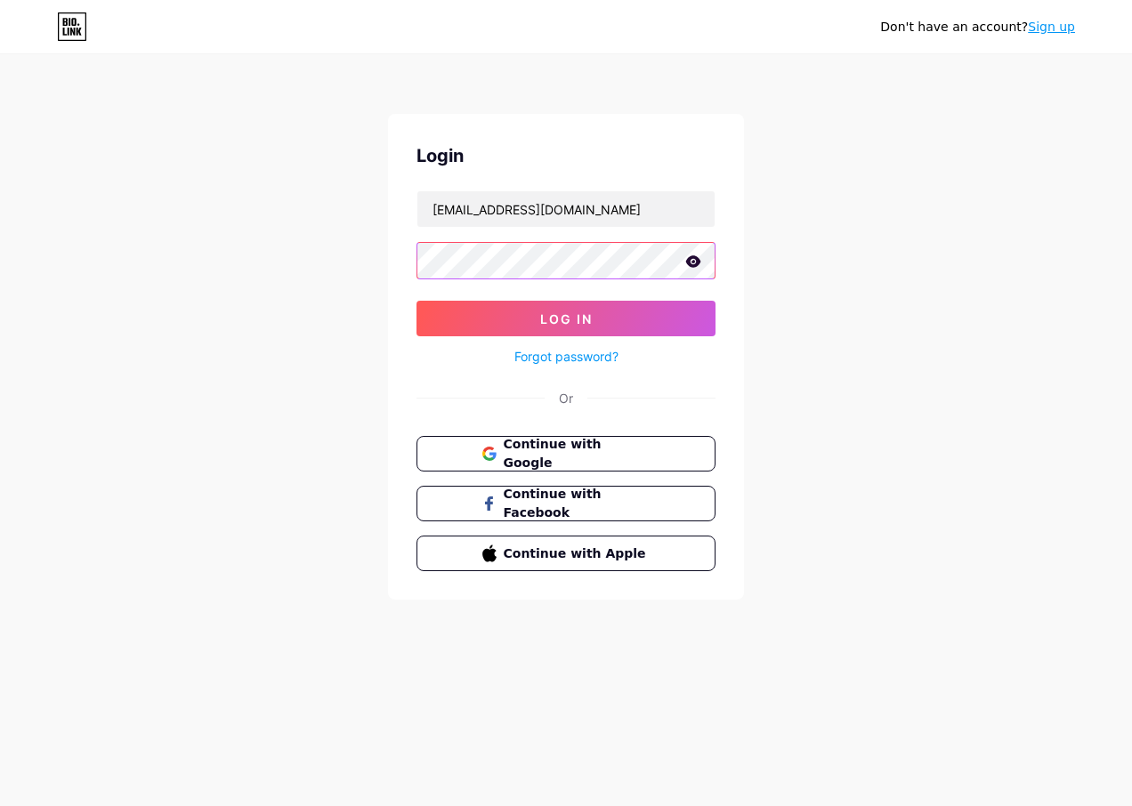
click at [416, 301] on button "Log In" at bounding box center [565, 319] width 299 height 36
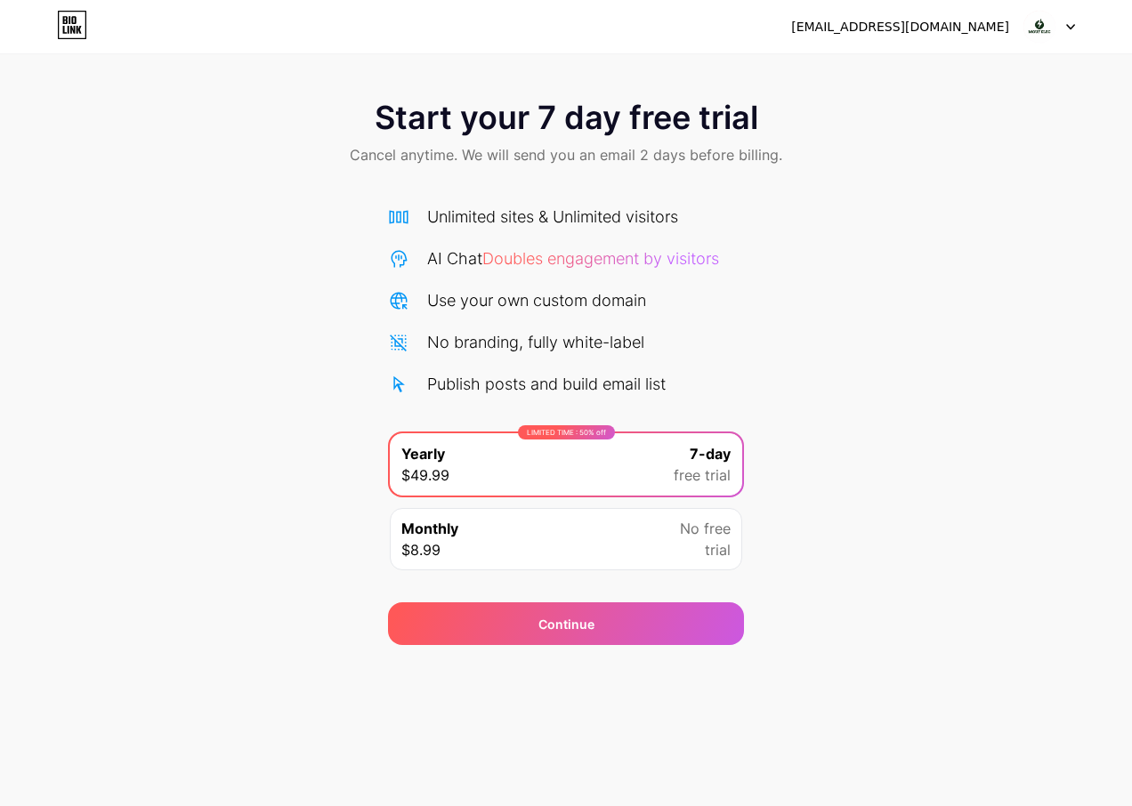
click at [31, 402] on div "Start your 7 day free trial Cancel anytime. We will send you an email 2 days be…" at bounding box center [566, 363] width 1132 height 563
click at [1062, 29] on div at bounding box center [1049, 27] width 52 height 32
